Goal: Task Accomplishment & Management: Manage account settings

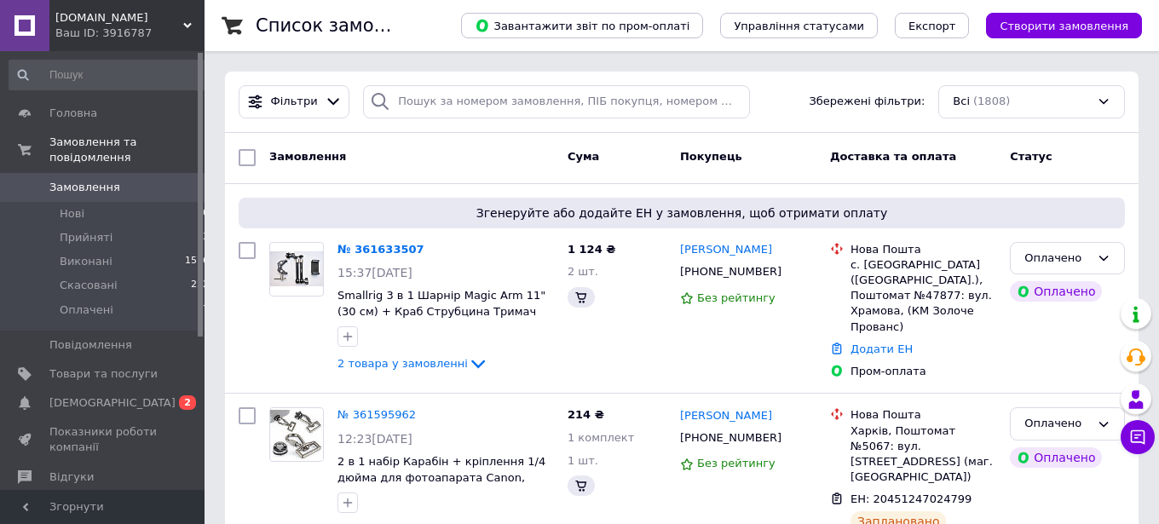
click at [176, 180] on span "0" at bounding box center [181, 187] width 47 height 15
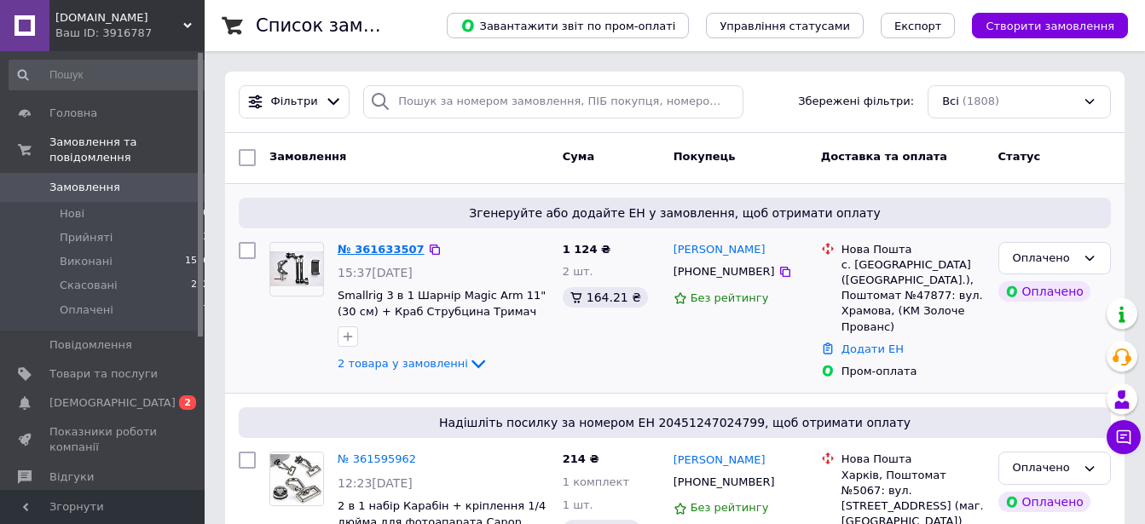
click at [368, 247] on link "№ 361633507" at bounding box center [381, 249] width 87 height 13
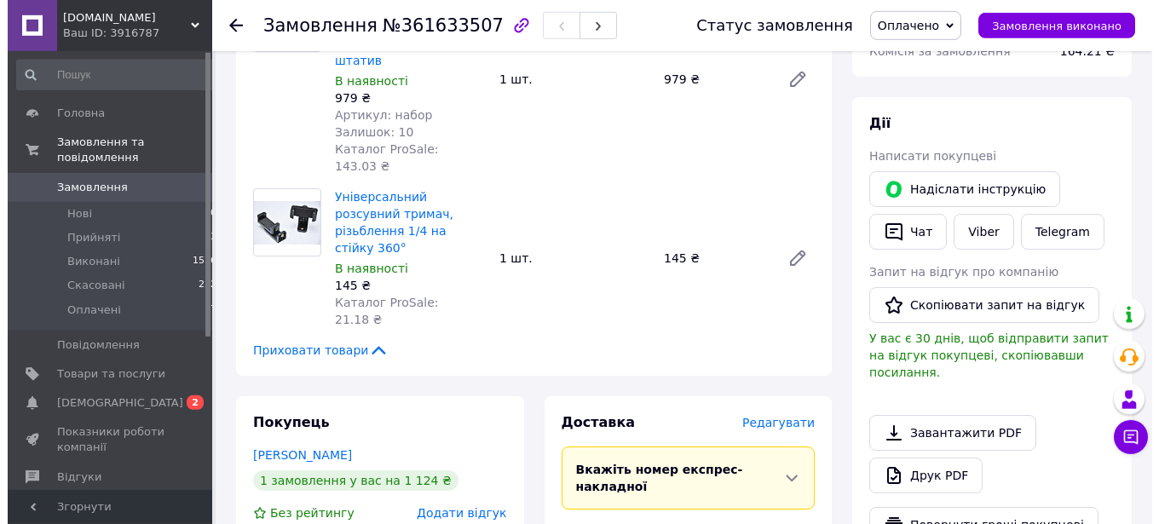
scroll to position [348, 0]
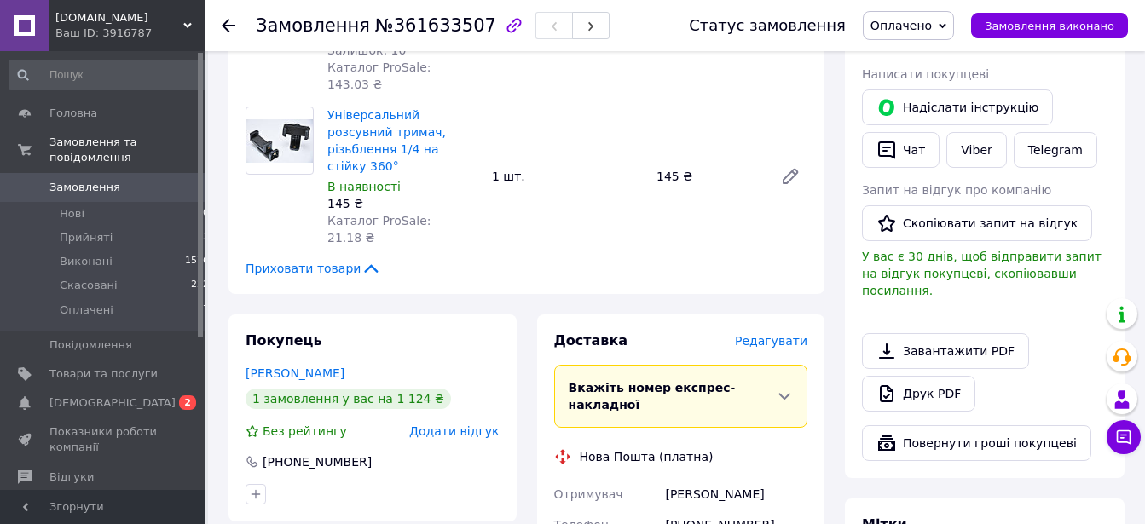
click at [789, 334] on span "Редагувати" at bounding box center [771, 341] width 72 height 14
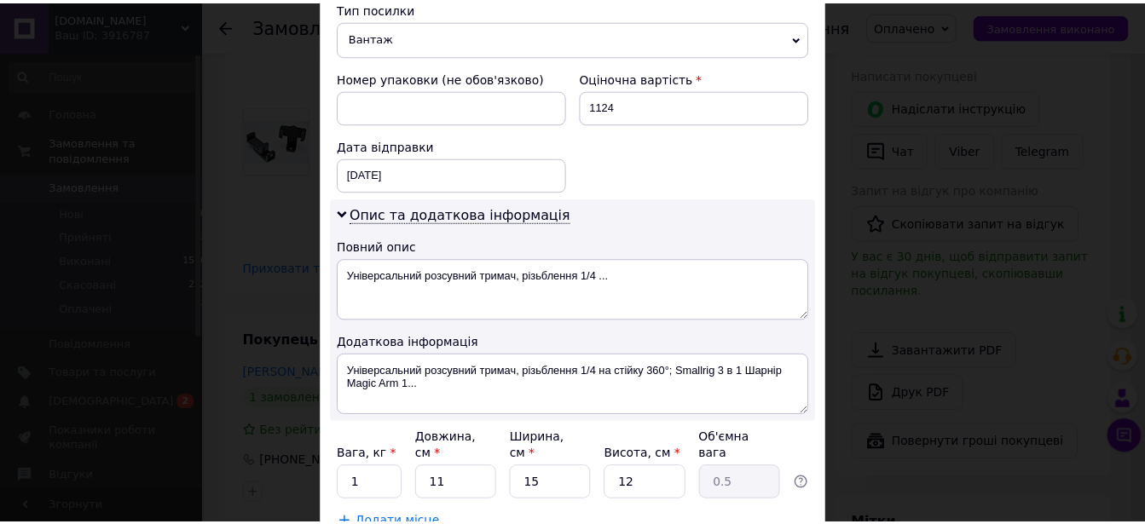
scroll to position [828, 0]
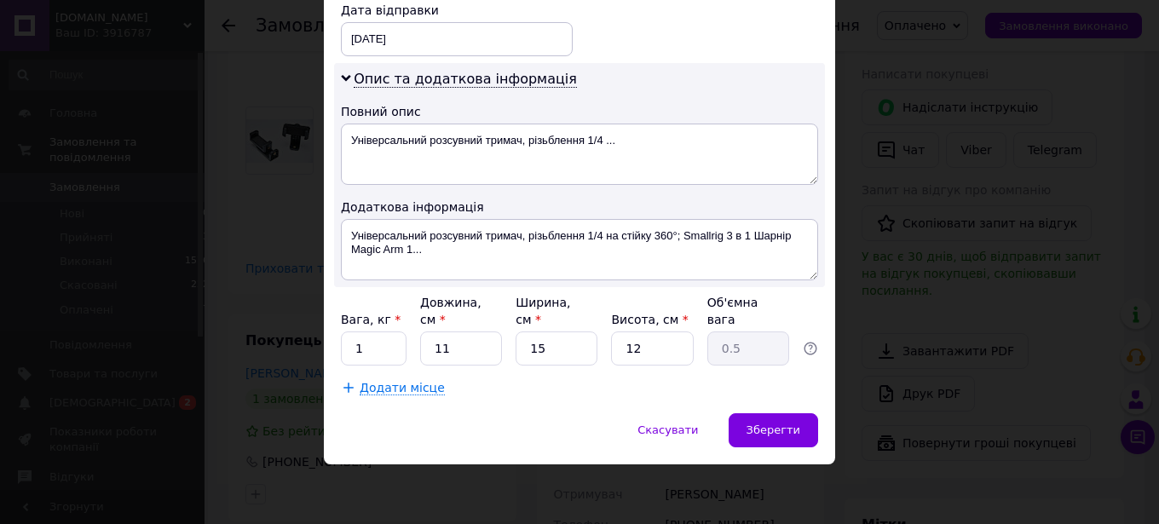
click at [839, 287] on div "× Редагування доставки Спосіб доставки Нова Пошта (платна) Платник Отримувач Ві…" at bounding box center [579, 262] width 1159 height 524
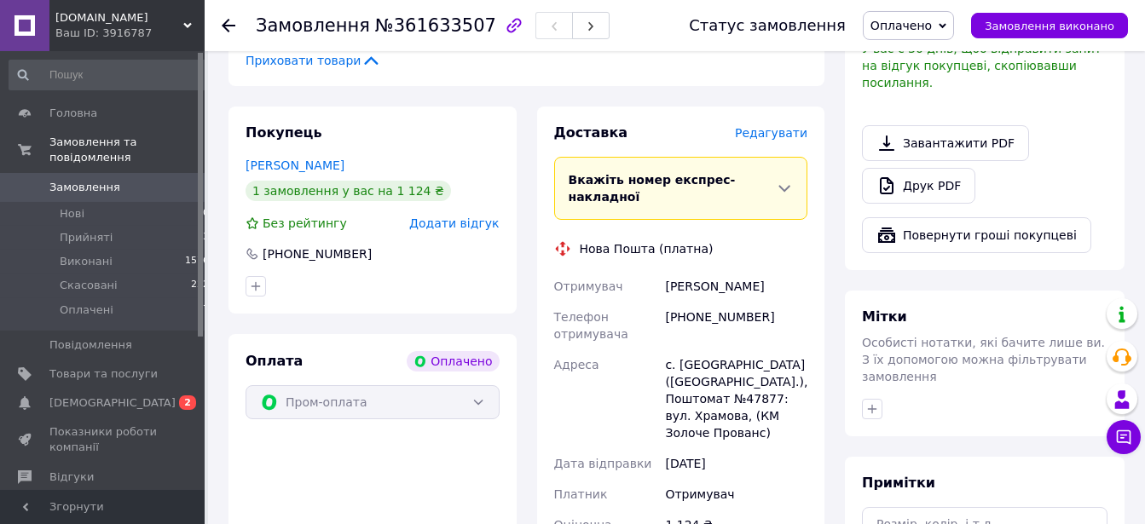
scroll to position [783, 0]
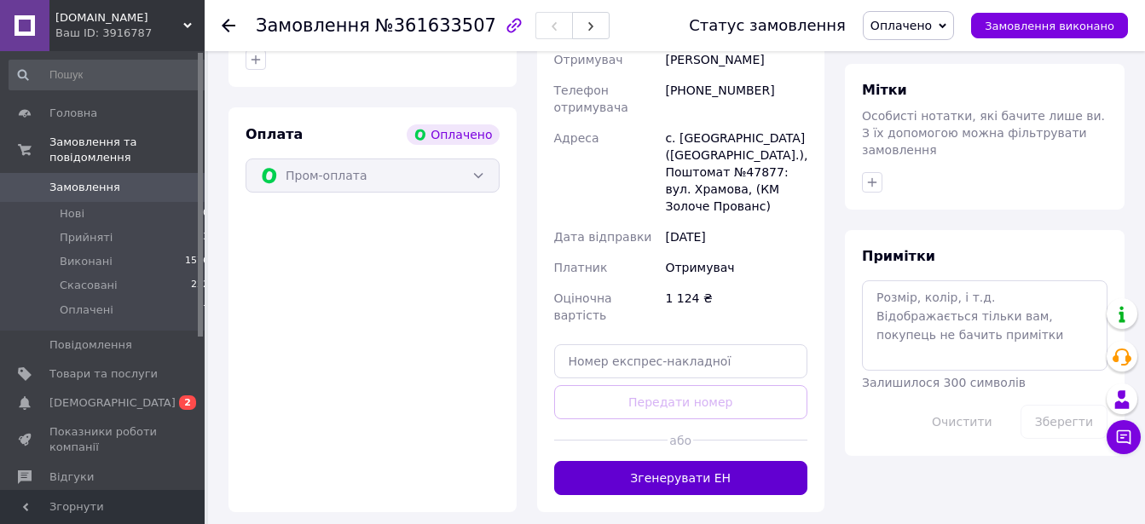
click at [631, 461] on button "Згенерувати ЕН" at bounding box center [681, 478] width 254 height 34
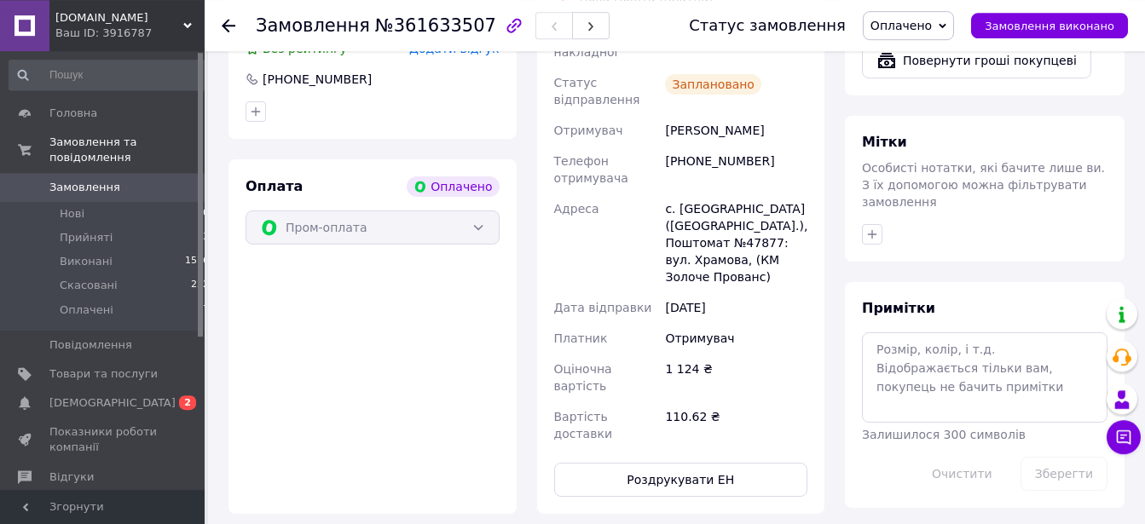
scroll to position [522, 0]
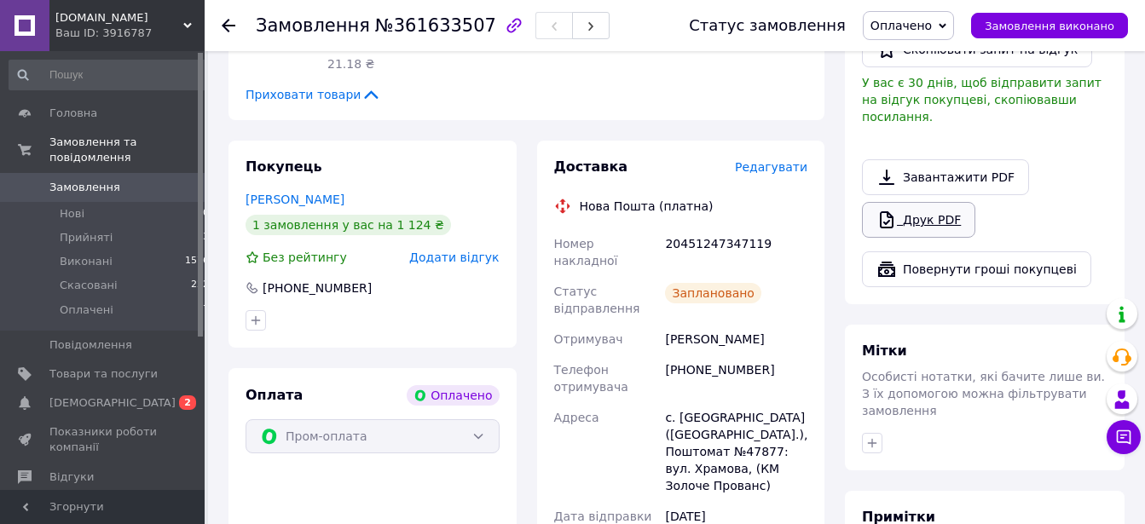
click at [919, 205] on link "Друк PDF" at bounding box center [918, 220] width 113 height 36
click at [95, 180] on span "Замовлення" at bounding box center [84, 187] width 71 height 15
